Goal: Task Accomplishment & Management: Complete application form

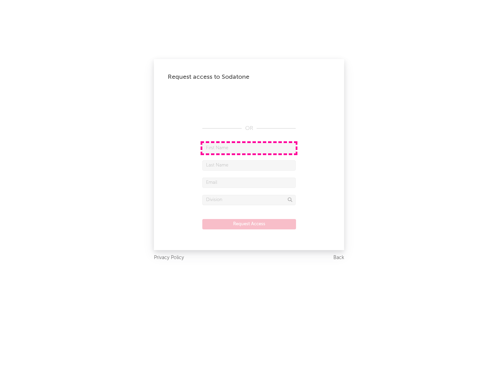
click at [249, 148] on input "text" at bounding box center [248, 148] width 93 height 10
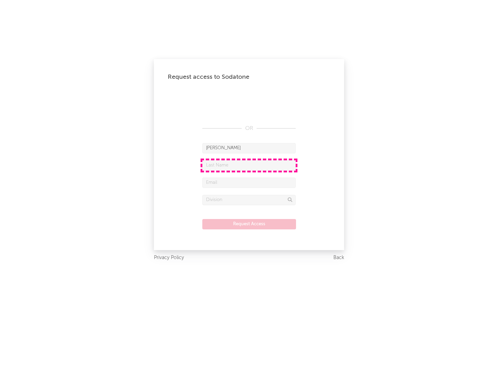
type input "[PERSON_NAME]"
click at [249, 165] on input "text" at bounding box center [248, 165] width 93 height 10
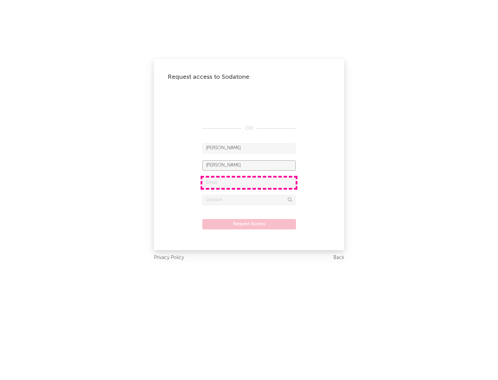
type input "[PERSON_NAME]"
click at [249, 183] on input "text" at bounding box center [248, 183] width 93 height 10
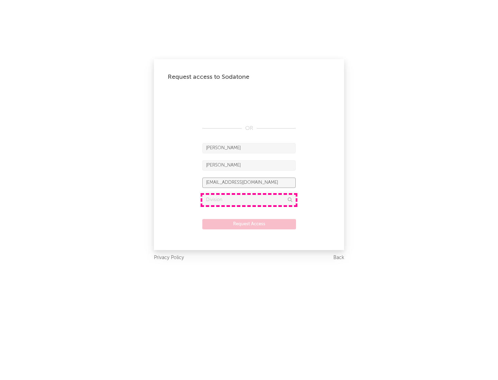
type input "[EMAIL_ADDRESS][DOMAIN_NAME]"
click at [249, 200] on input "text" at bounding box center [248, 200] width 93 height 10
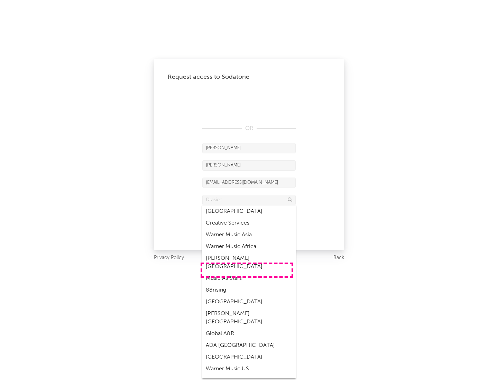
click at [247, 273] on div "Music All Stars" at bounding box center [248, 279] width 93 height 12
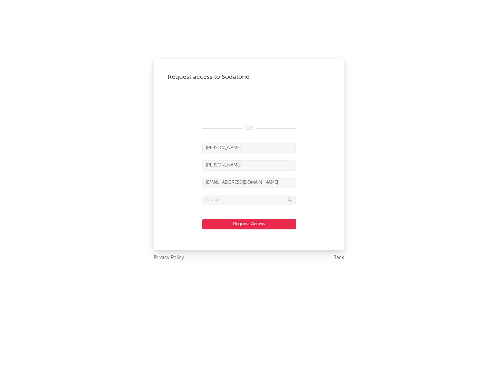
type input "Music All Stars"
click at [249, 224] on button "Request Access" at bounding box center [249, 224] width 94 height 10
